Goal: Task Accomplishment & Management: Manage account settings

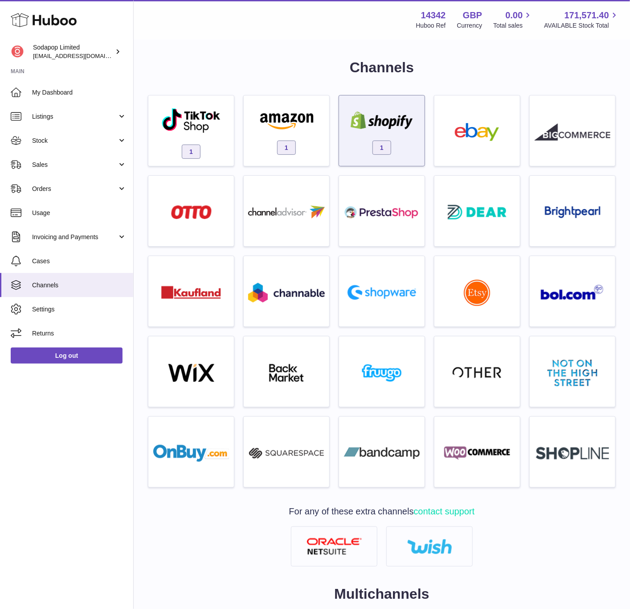
click at [380, 132] on div "1" at bounding box center [382, 132] width 77 height 57
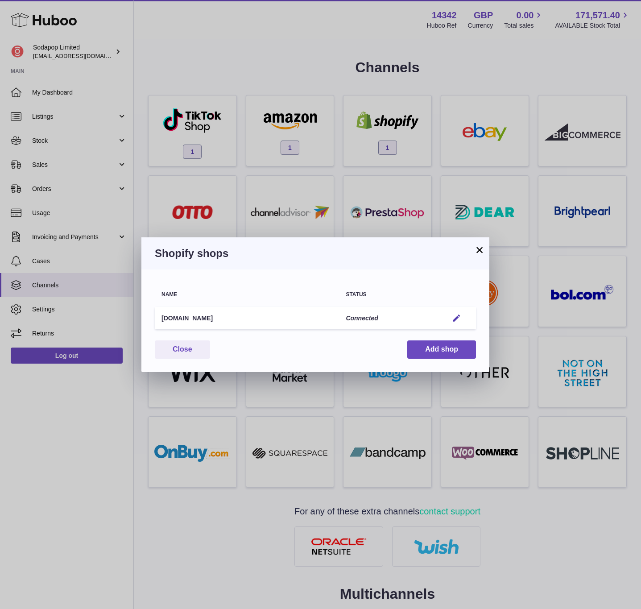
click at [460, 311] on td "Edit" at bounding box center [458, 318] width 34 height 23
click at [455, 317] on em "button" at bounding box center [456, 317] width 9 height 9
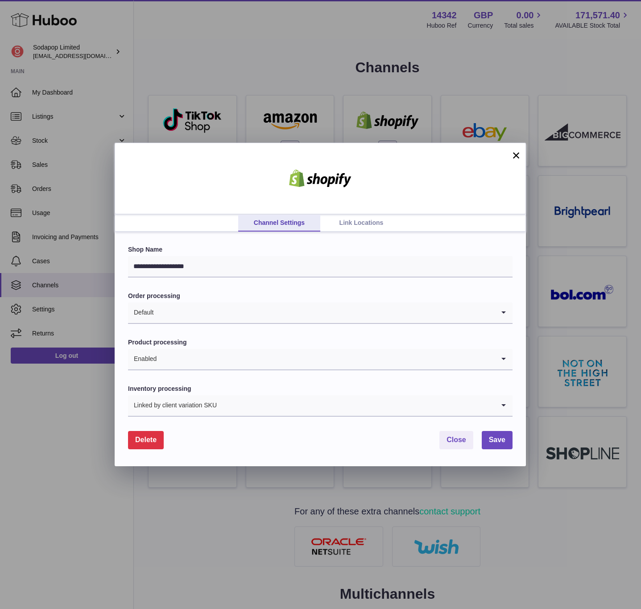
click at [348, 219] on link "Link Locations" at bounding box center [361, 222] width 82 height 17
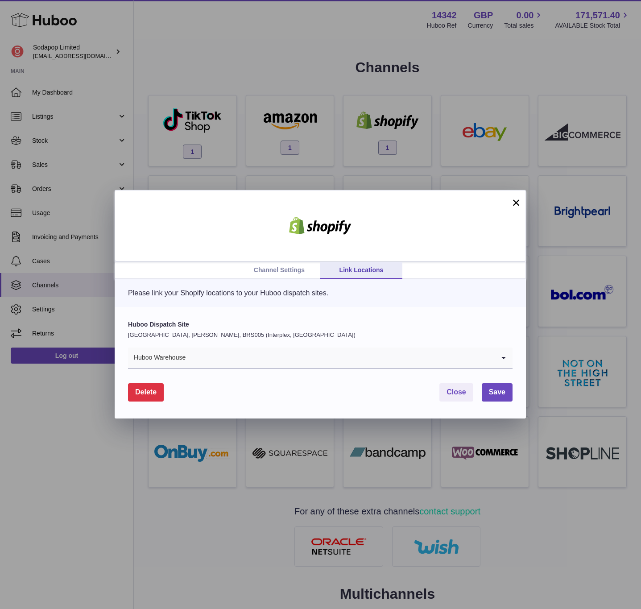
click at [267, 345] on div "Huboo Dispatch Site [GEOGRAPHIC_DATA], [PERSON_NAME], BRS005 (Interplex, [GEOGR…" at bounding box center [320, 344] width 384 height 49
click at [260, 367] on input "Search for option" at bounding box center [340, 357] width 309 height 21
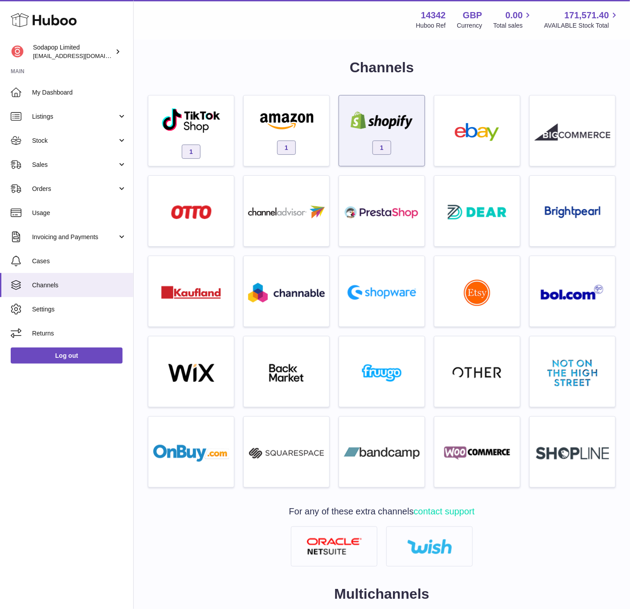
click at [383, 137] on div "1" at bounding box center [382, 132] width 77 height 57
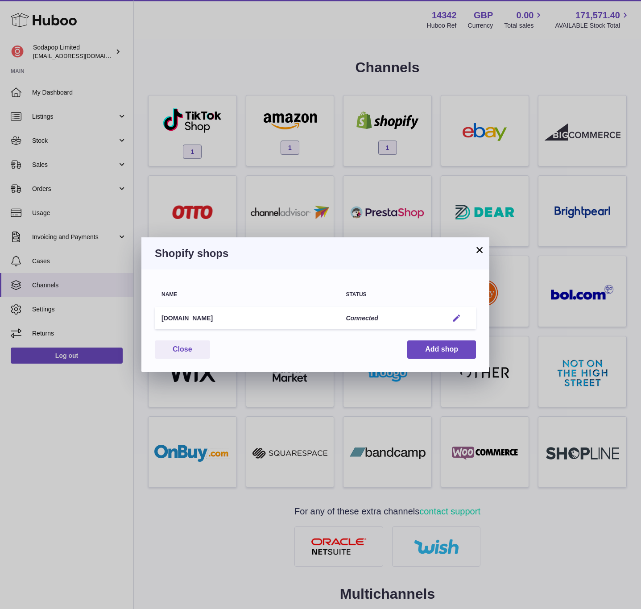
click at [454, 318] on em "button" at bounding box center [456, 317] width 9 height 9
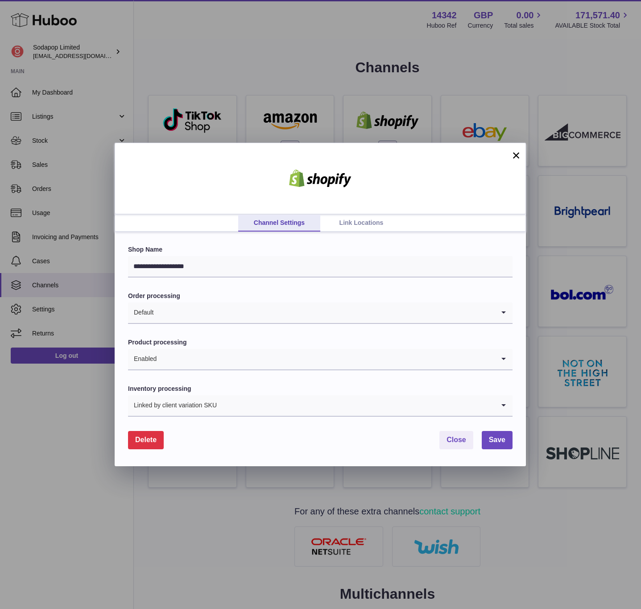
drag, startPoint x: 336, startPoint y: 209, endPoint x: 352, endPoint y: 218, distance: 19.2
click at [341, 212] on div at bounding box center [320, 178] width 411 height 71
click at [354, 221] on link "Link Locations" at bounding box center [361, 222] width 82 height 17
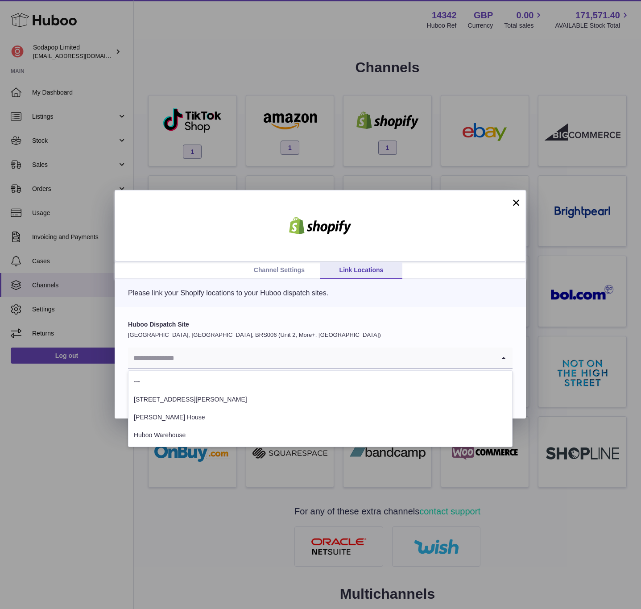
click at [250, 358] on input "Search for option" at bounding box center [311, 357] width 366 height 21
click at [208, 429] on li "Huboo Warehouse" at bounding box center [319, 435] width 383 height 18
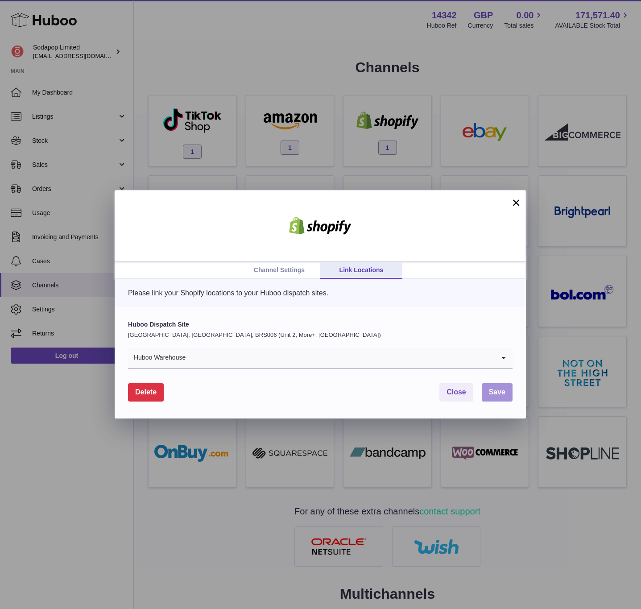
click at [496, 390] on span "Save" at bounding box center [497, 392] width 16 height 8
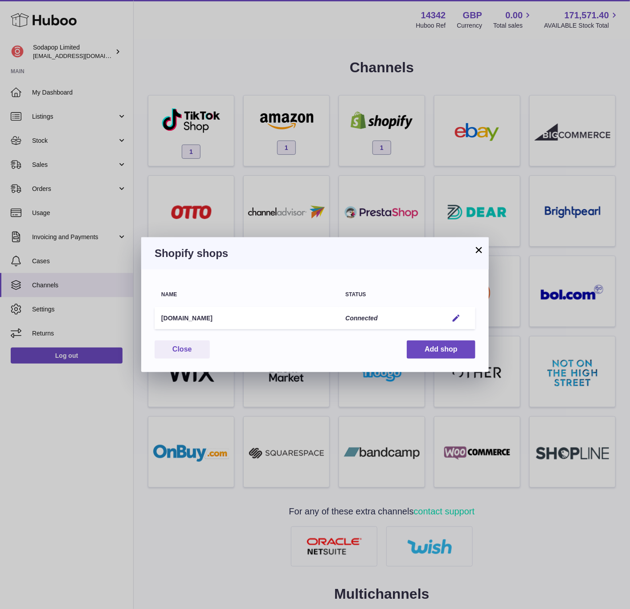
click at [481, 251] on button "×" at bounding box center [479, 249] width 11 height 11
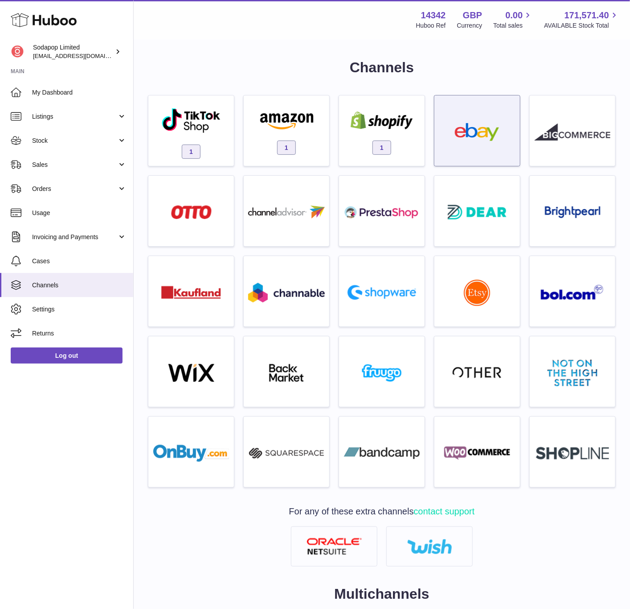
click at [435, 145] on div at bounding box center [477, 130] width 86 height 71
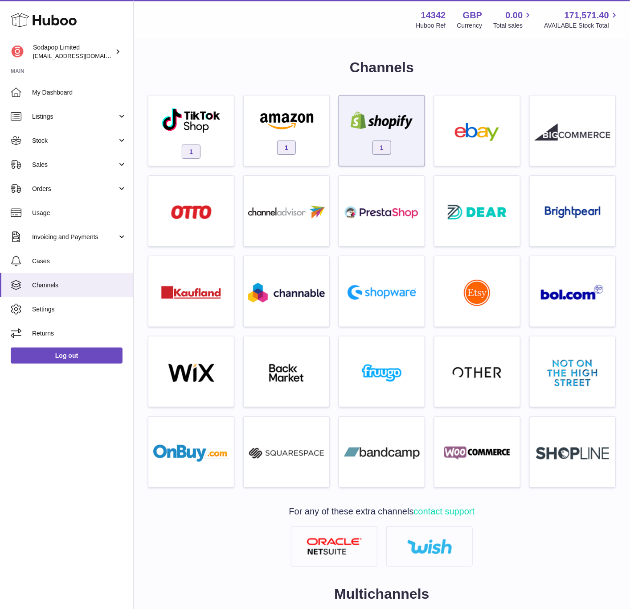
click at [400, 139] on div "1" at bounding box center [382, 132] width 77 height 57
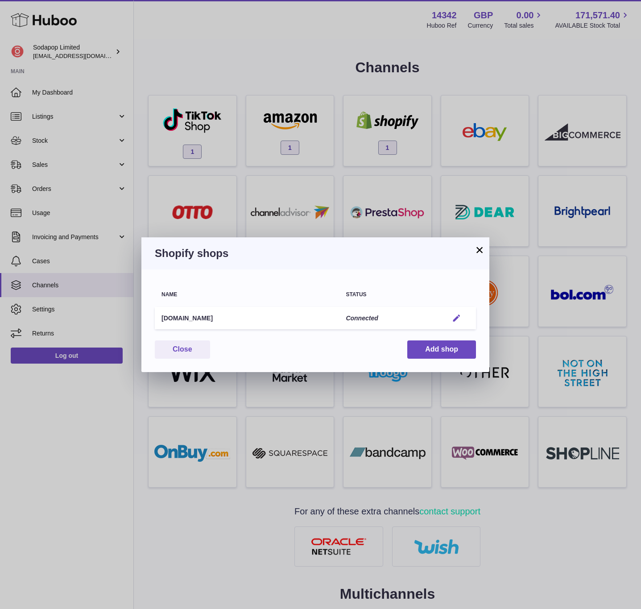
click at [455, 318] on em "button" at bounding box center [456, 317] width 9 height 9
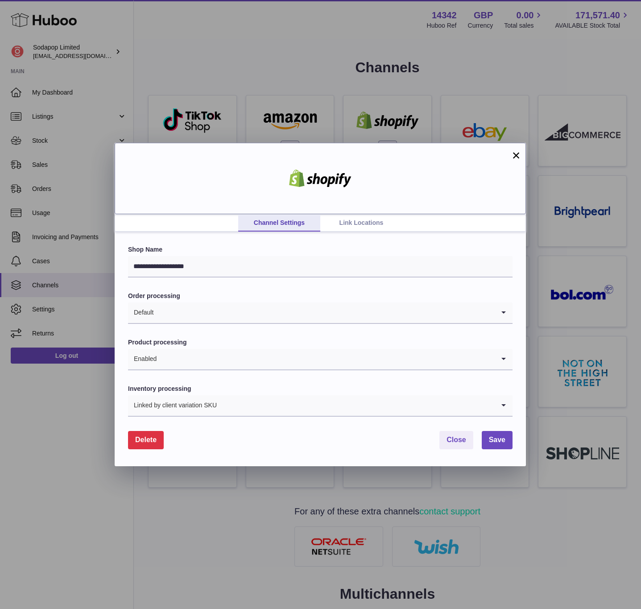
click at [515, 165] on div at bounding box center [320, 178] width 411 height 71
click at [517, 159] on button "×" at bounding box center [515, 155] width 11 height 11
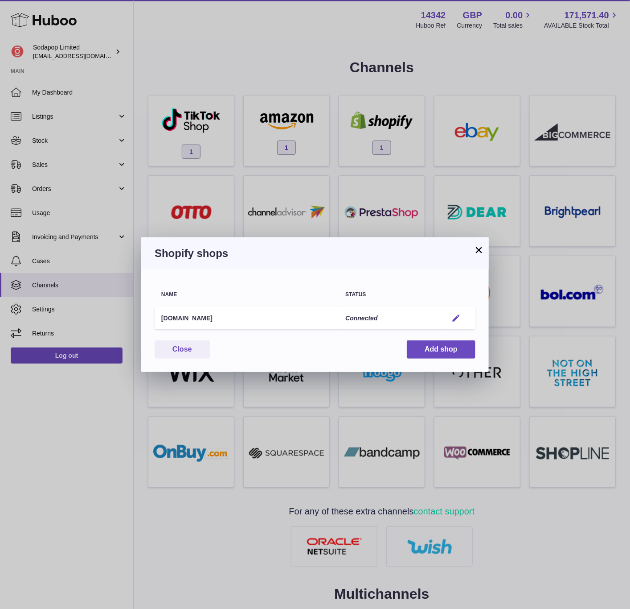
click at [452, 318] on em "button" at bounding box center [456, 317] width 9 height 9
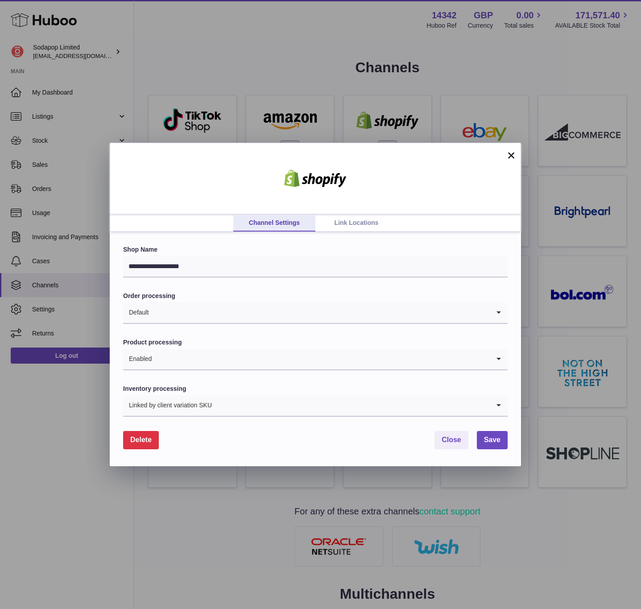
click at [352, 220] on link "Link Locations" at bounding box center [356, 222] width 82 height 17
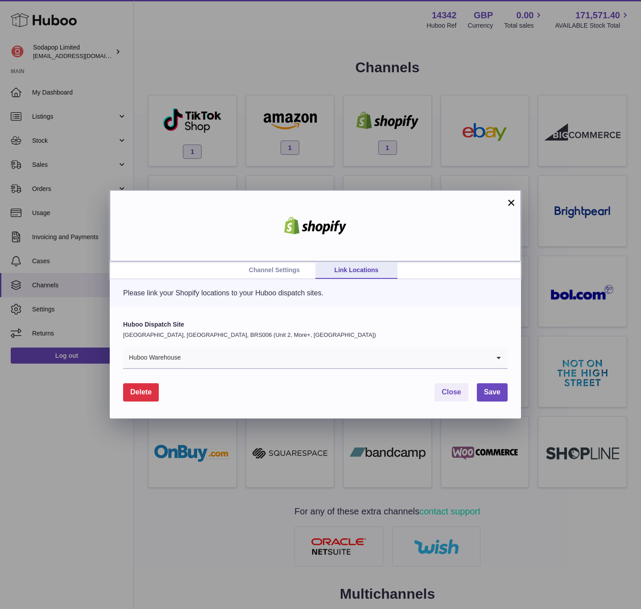
click at [505, 195] on div at bounding box center [315, 225] width 411 height 71
